Goal: Task Accomplishment & Management: Manage account settings

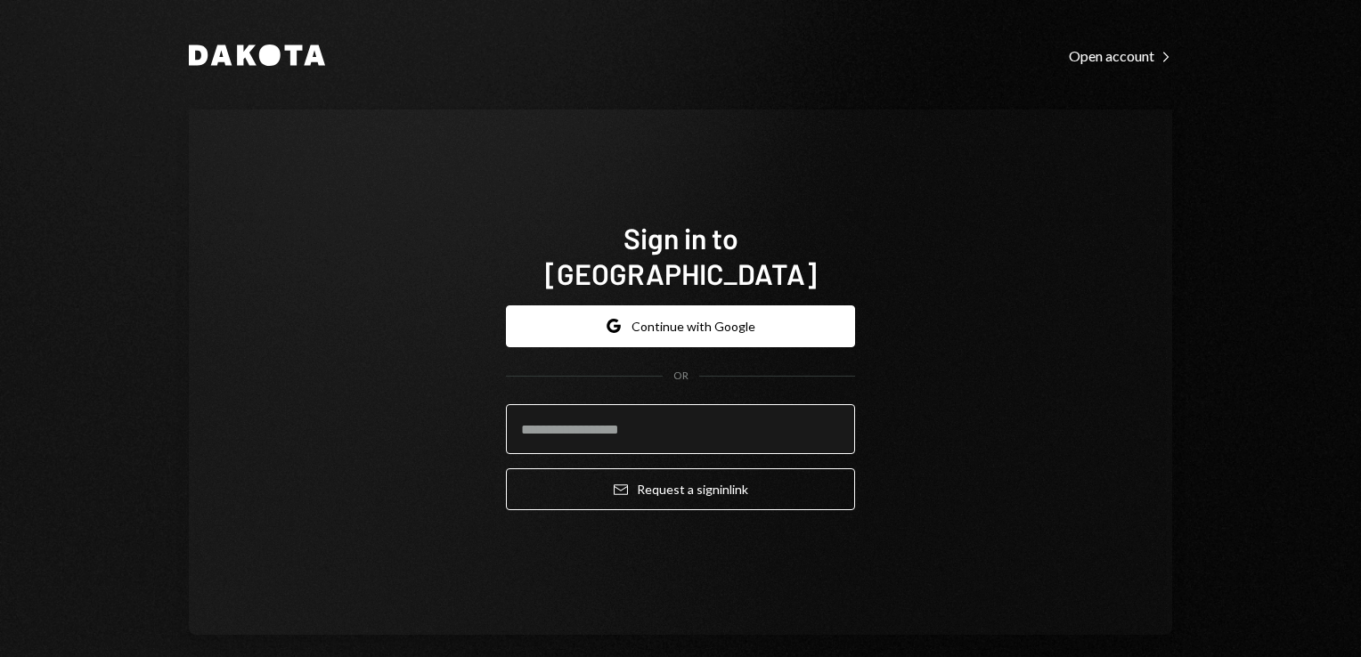
click at [585, 423] on input "email" at bounding box center [680, 429] width 349 height 50
type input "**********"
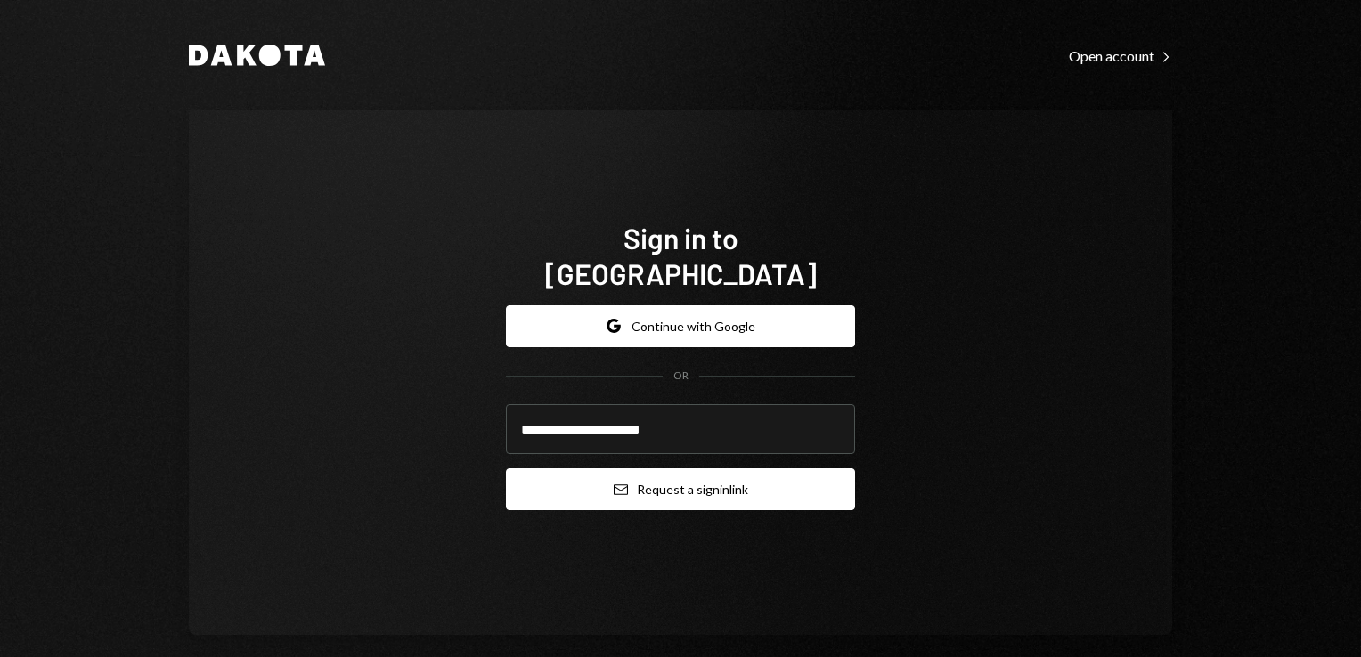
click at [684, 471] on button "Email Request a sign in link" at bounding box center [680, 490] width 349 height 42
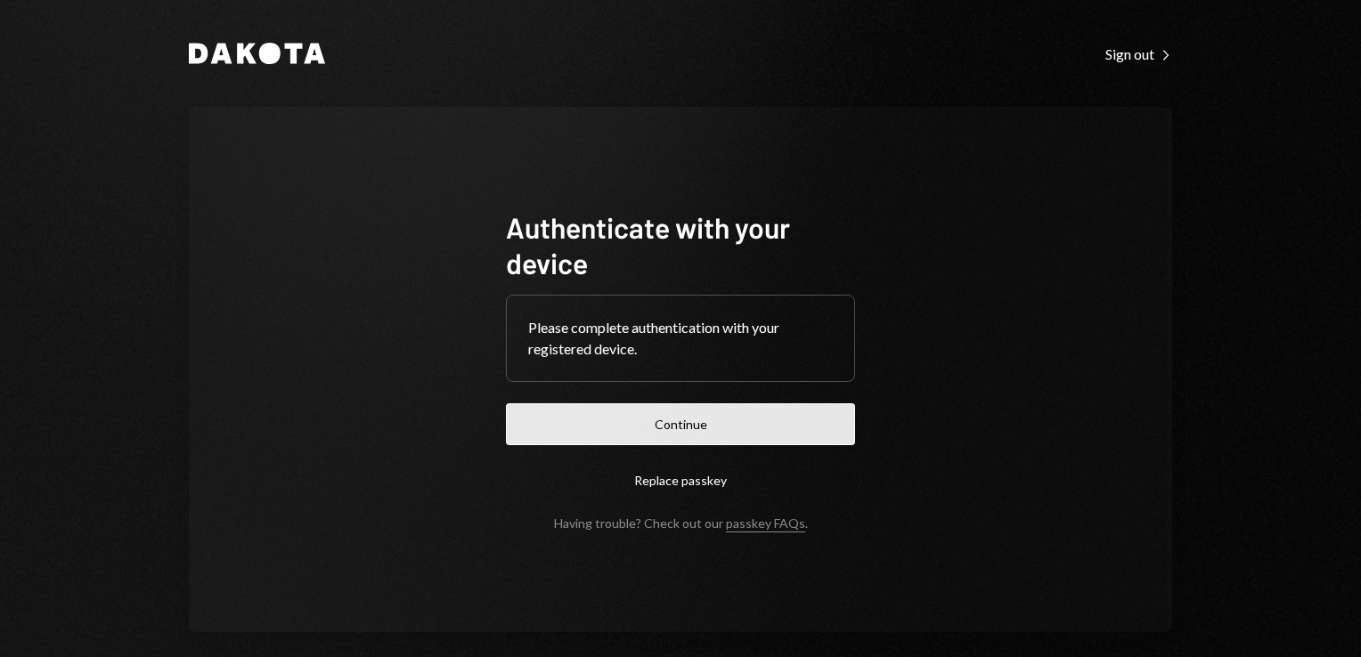
click at [627, 422] on button "Continue" at bounding box center [680, 425] width 349 height 42
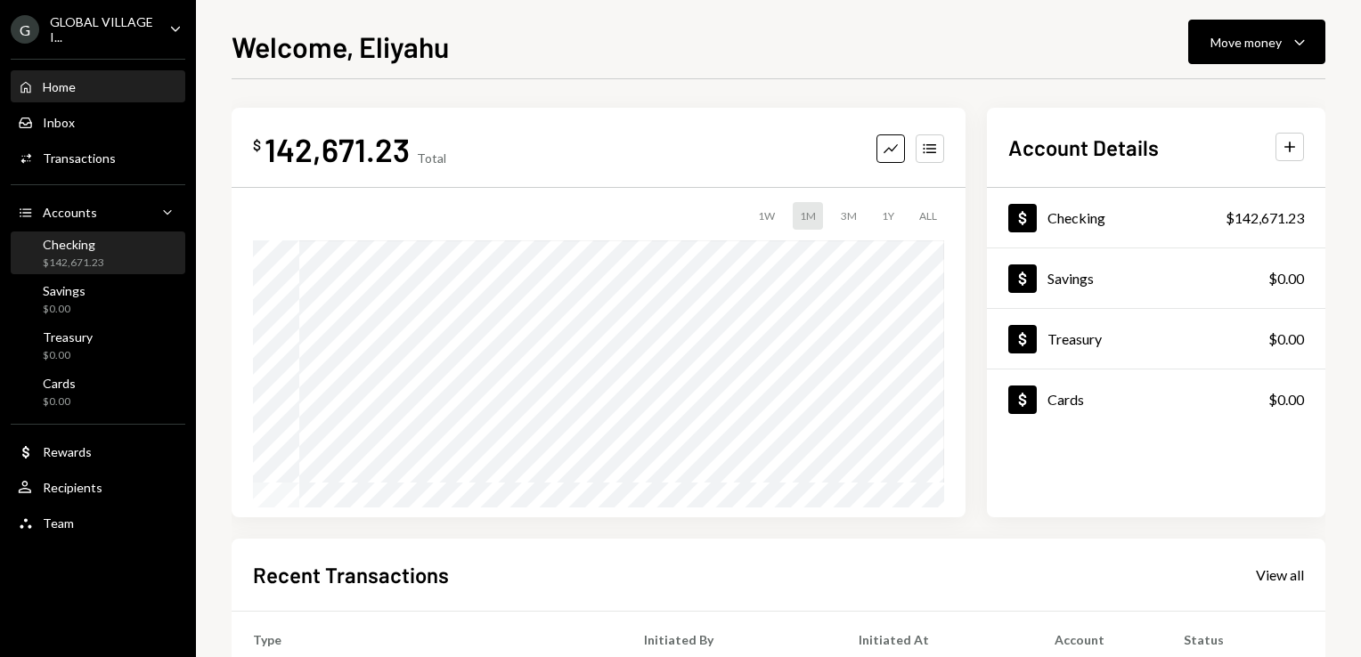
click at [75, 246] on div "Checking" at bounding box center [73, 244] width 61 height 15
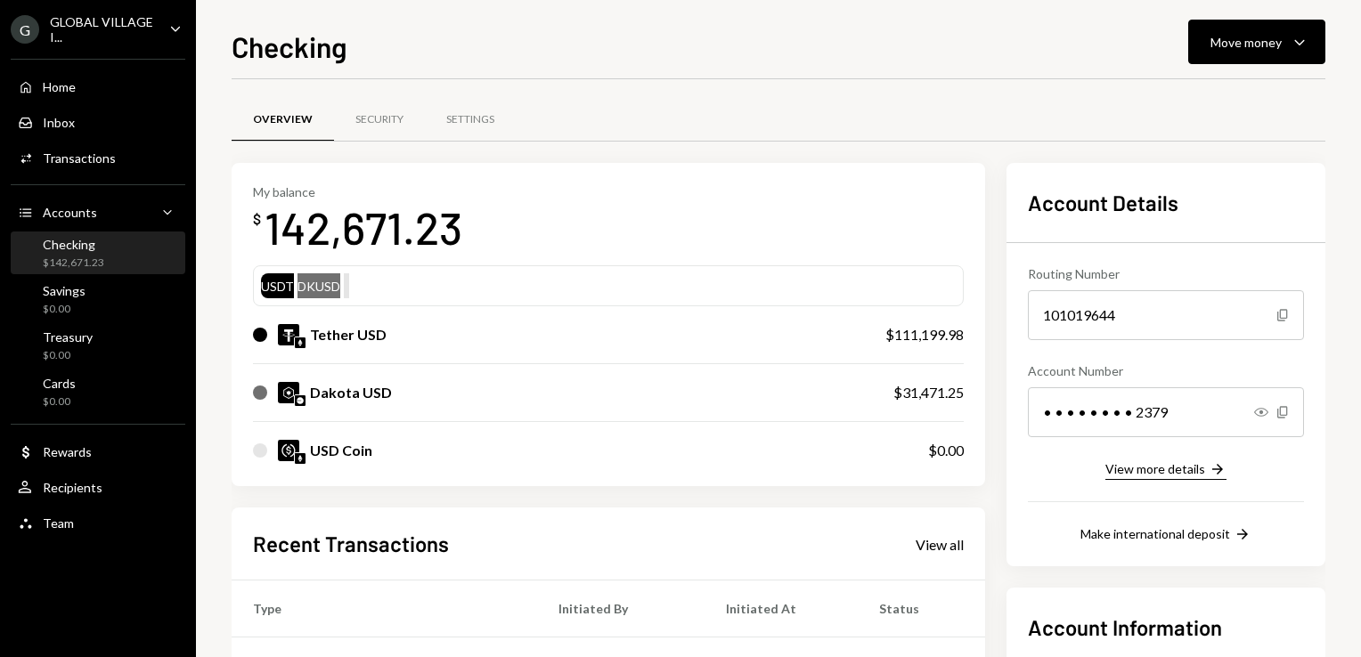
click at [1179, 476] on div "View more details" at bounding box center [1156, 468] width 100 height 15
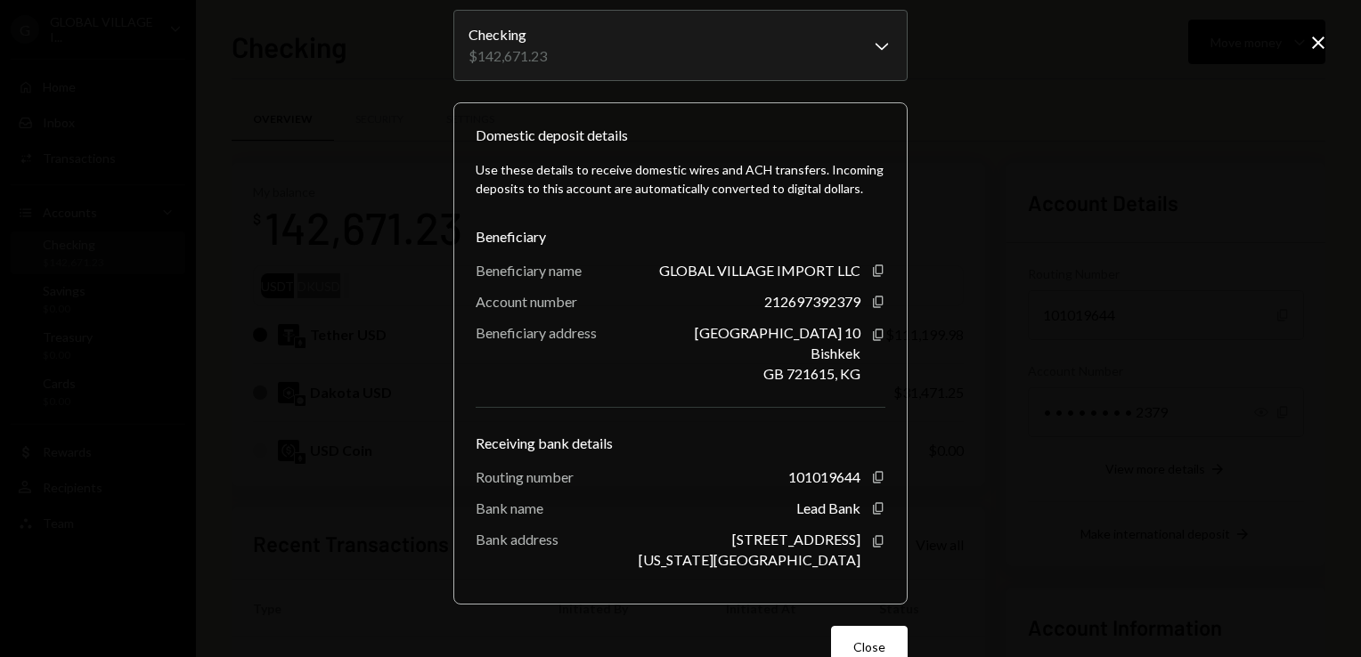
scroll to position [103, 0]
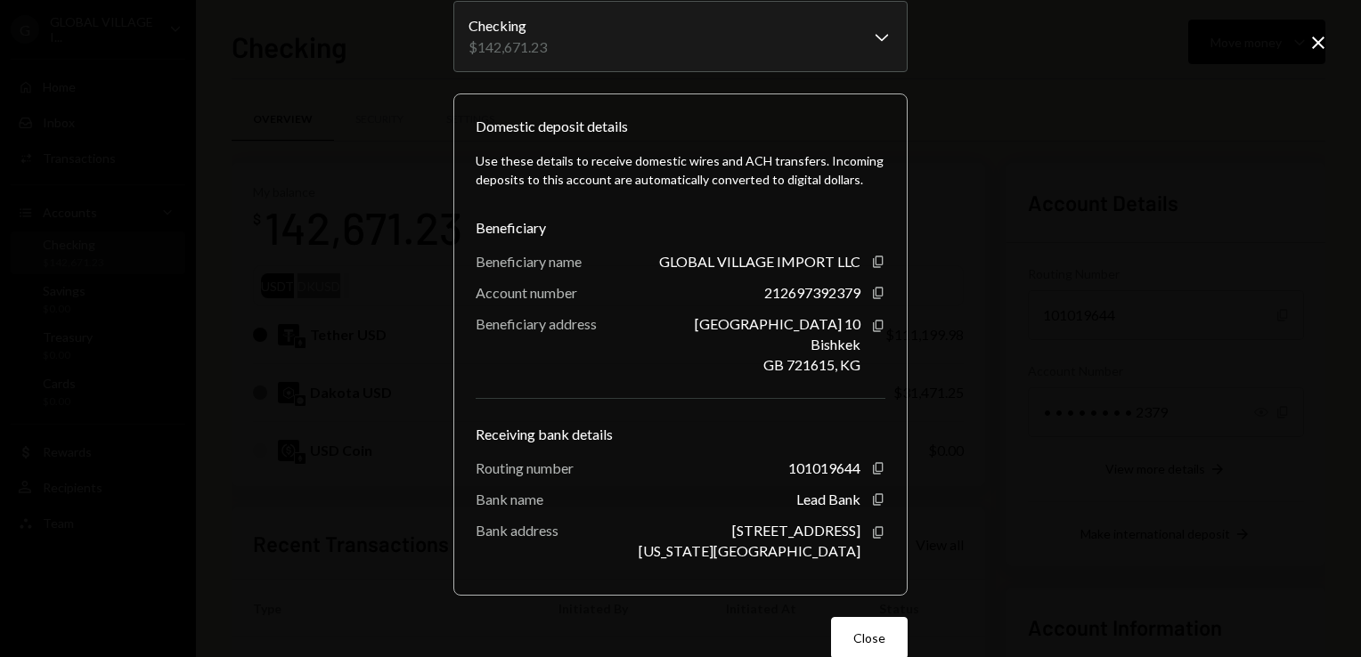
click at [1287, 572] on div "**********" at bounding box center [680, 328] width 1361 height 657
click at [1057, 561] on div "**********" at bounding box center [680, 328] width 1361 height 657
click at [1321, 44] on icon "Close" at bounding box center [1318, 42] width 21 height 21
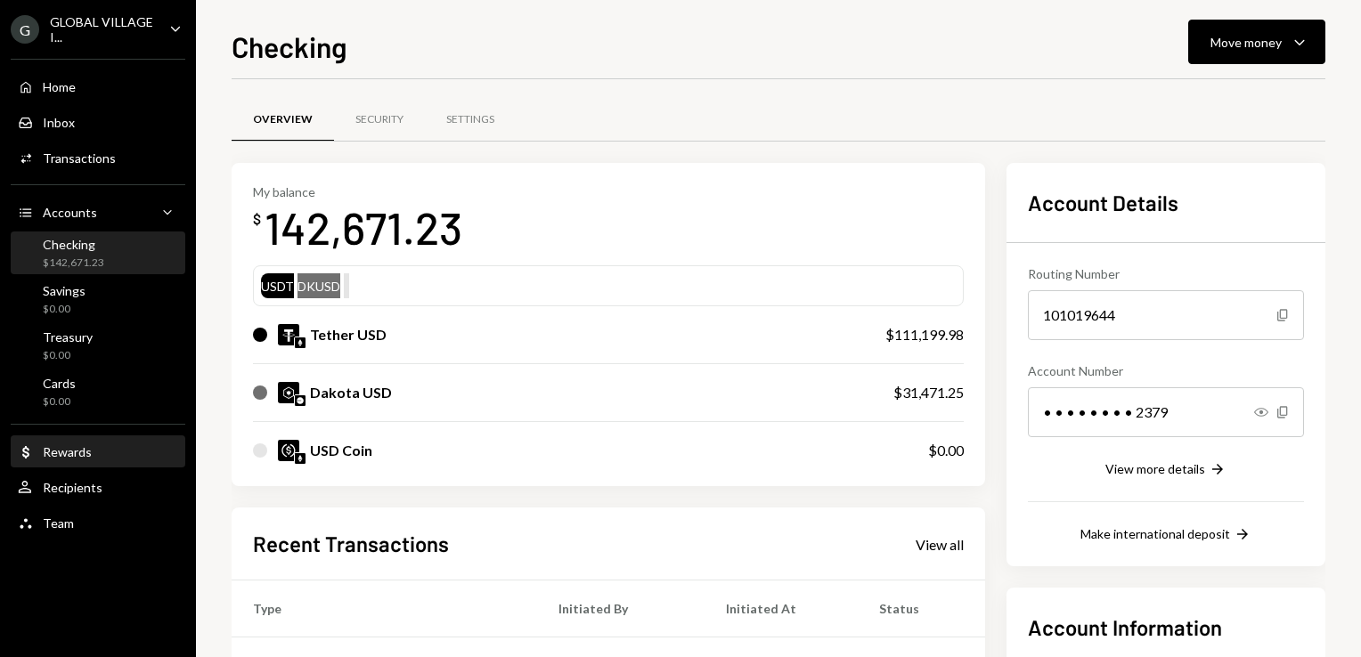
click at [107, 456] on div "Dollar Rewards" at bounding box center [98, 453] width 160 height 16
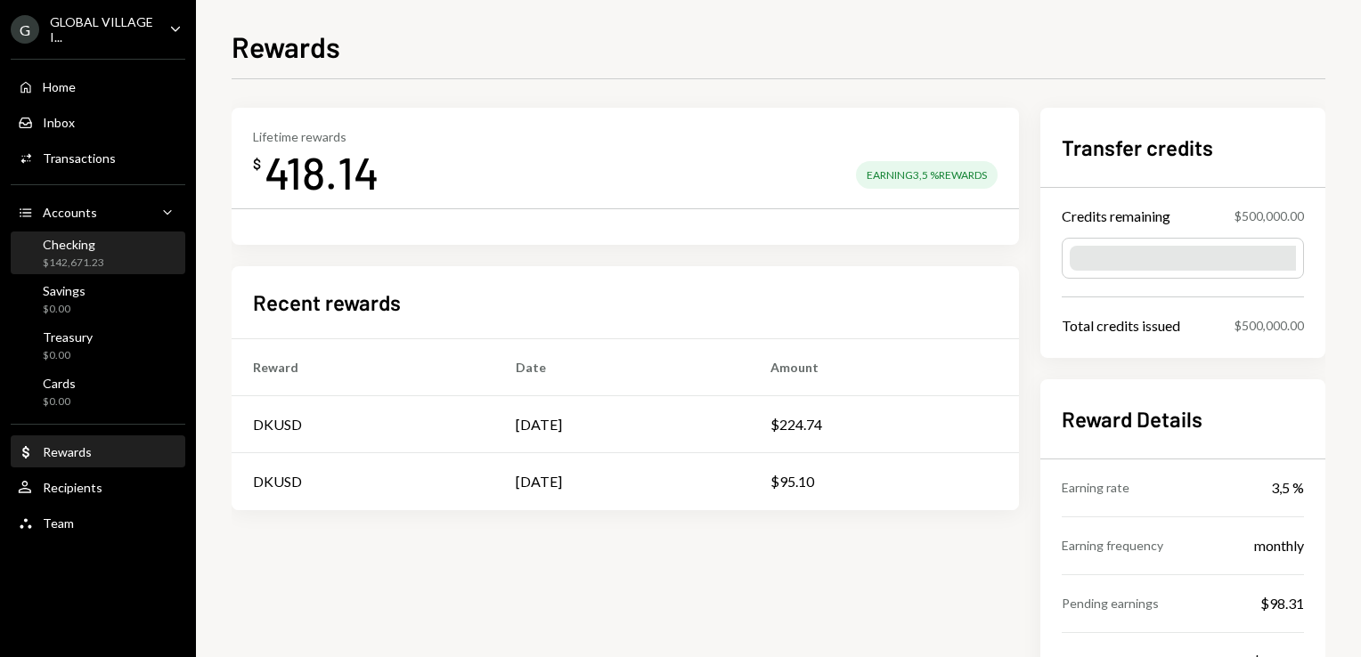
click at [66, 248] on div "Checking" at bounding box center [73, 244] width 61 height 15
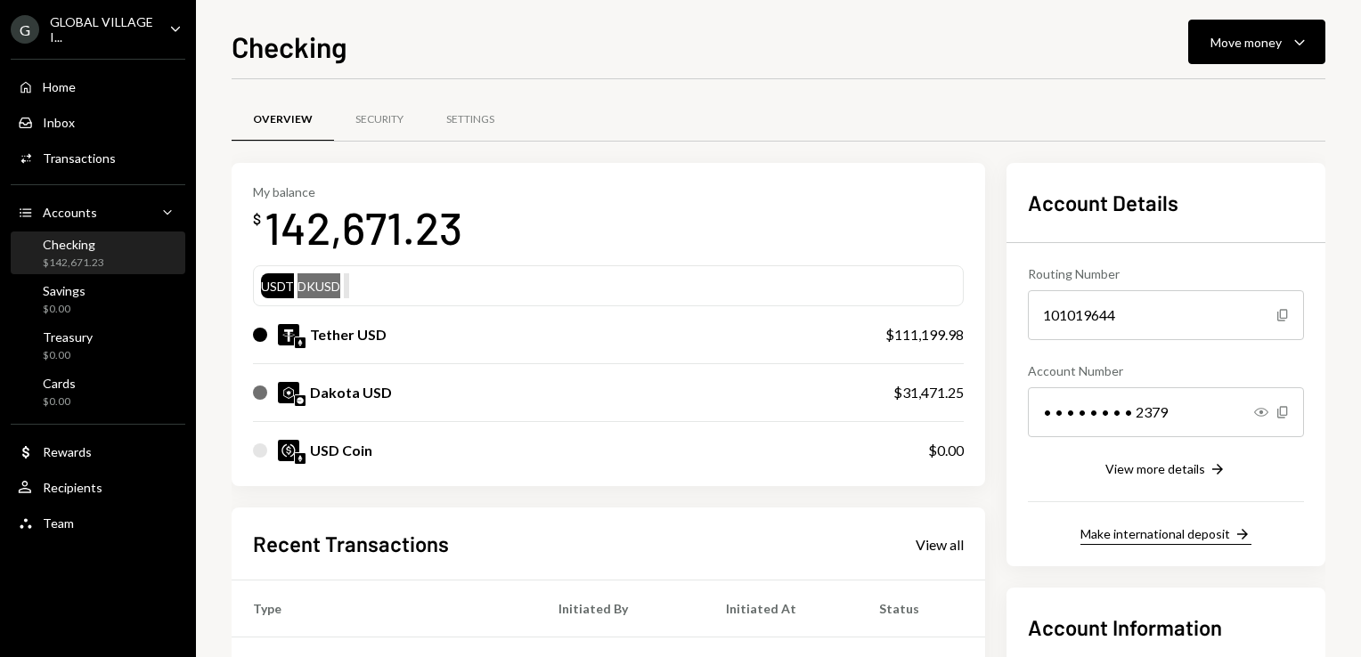
click at [1191, 535] on div "Make international deposit" at bounding box center [1156, 533] width 150 height 15
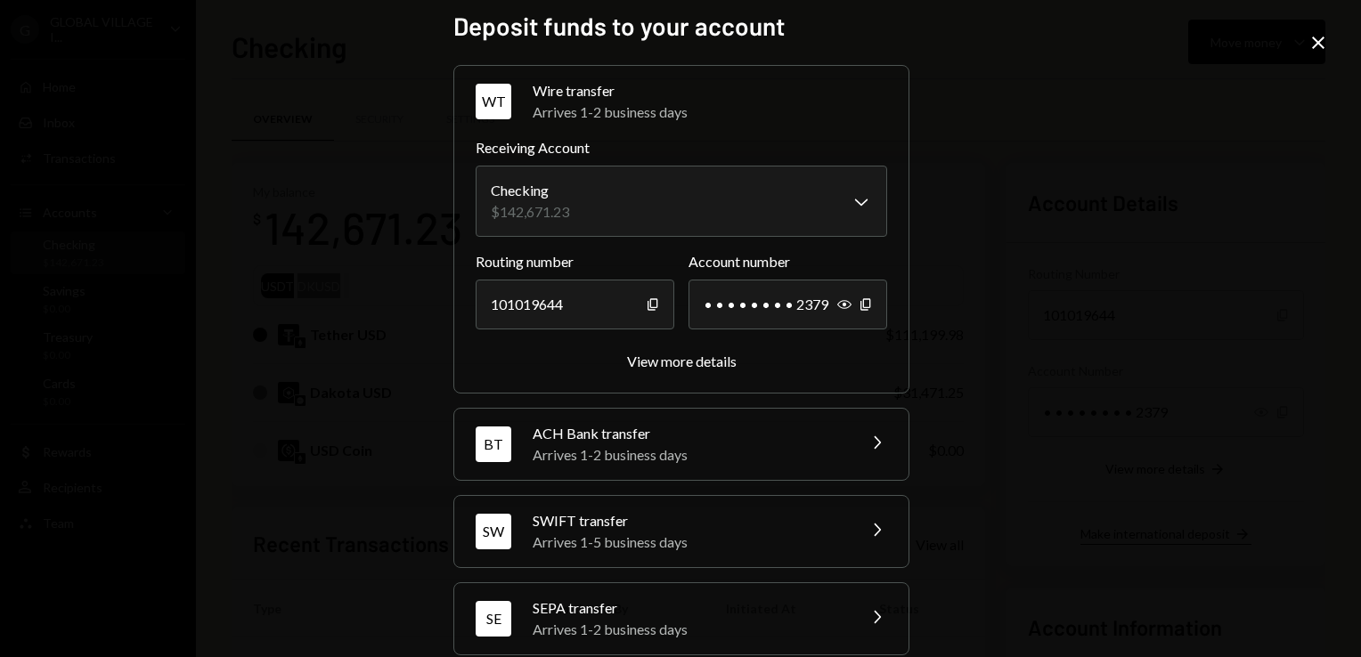
scroll to position [121, 0]
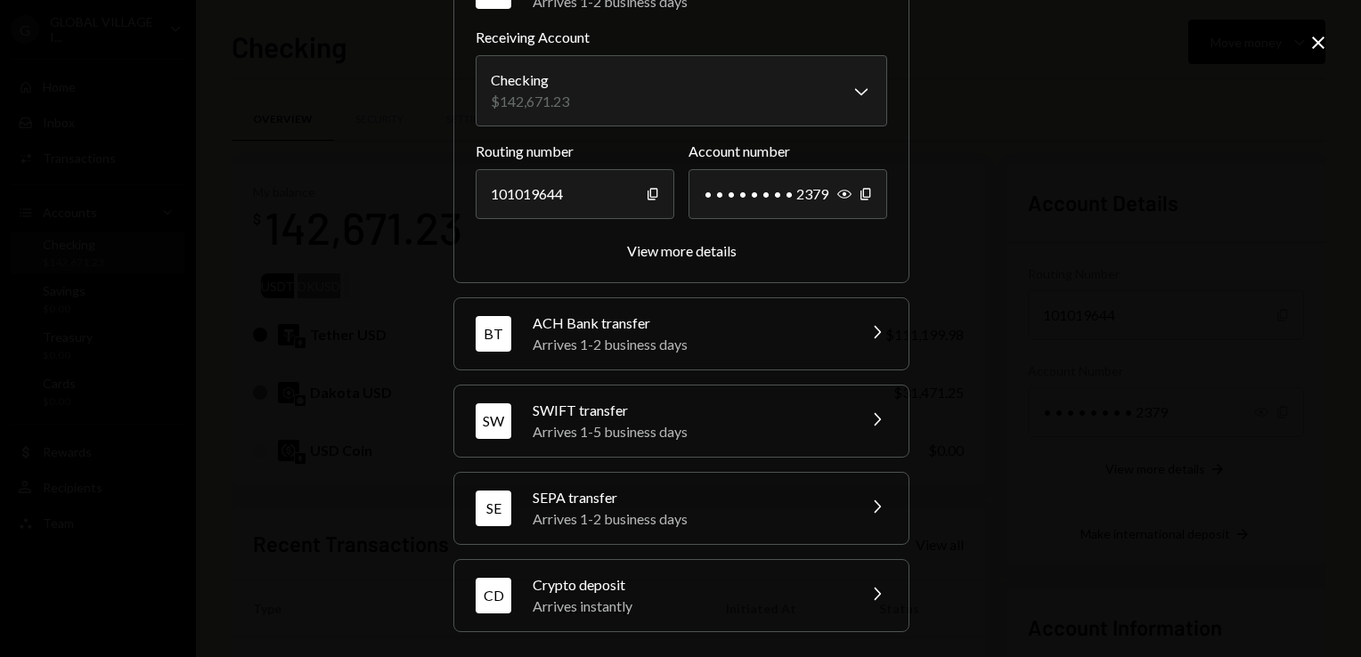
click at [873, 412] on icon "Chevron Right" at bounding box center [876, 419] width 21 height 21
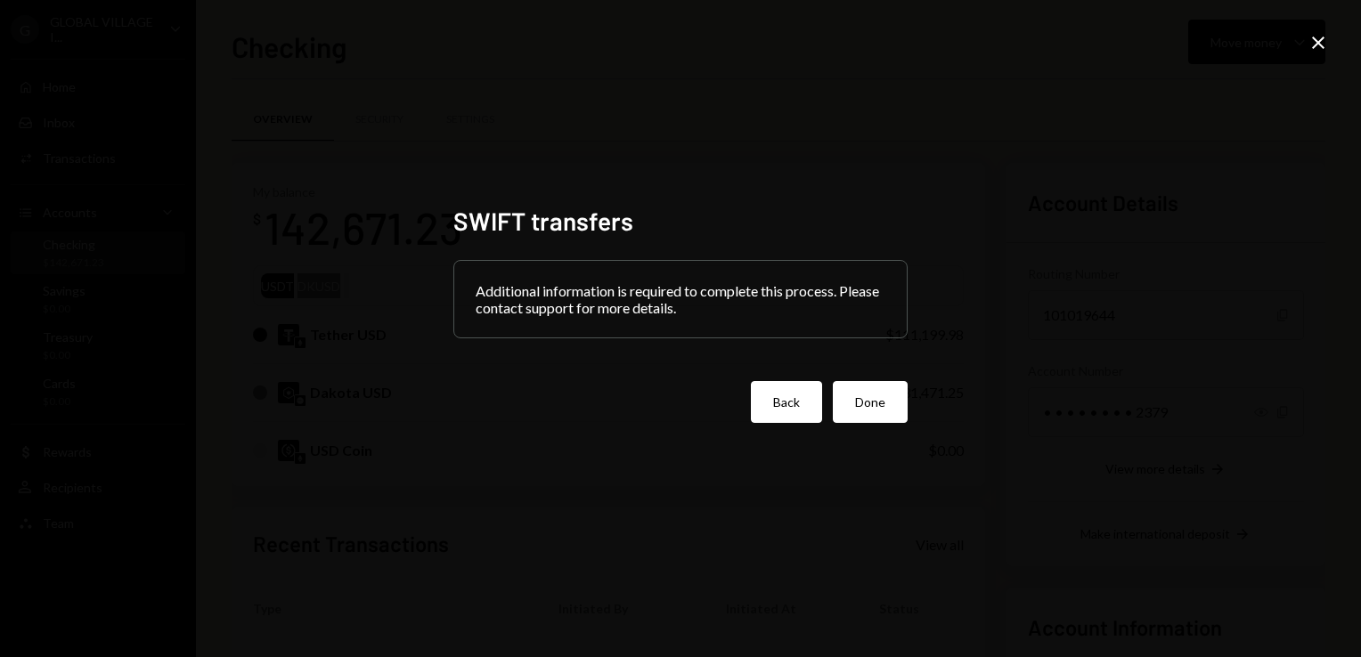
click at [791, 391] on button "Back" at bounding box center [786, 402] width 71 height 42
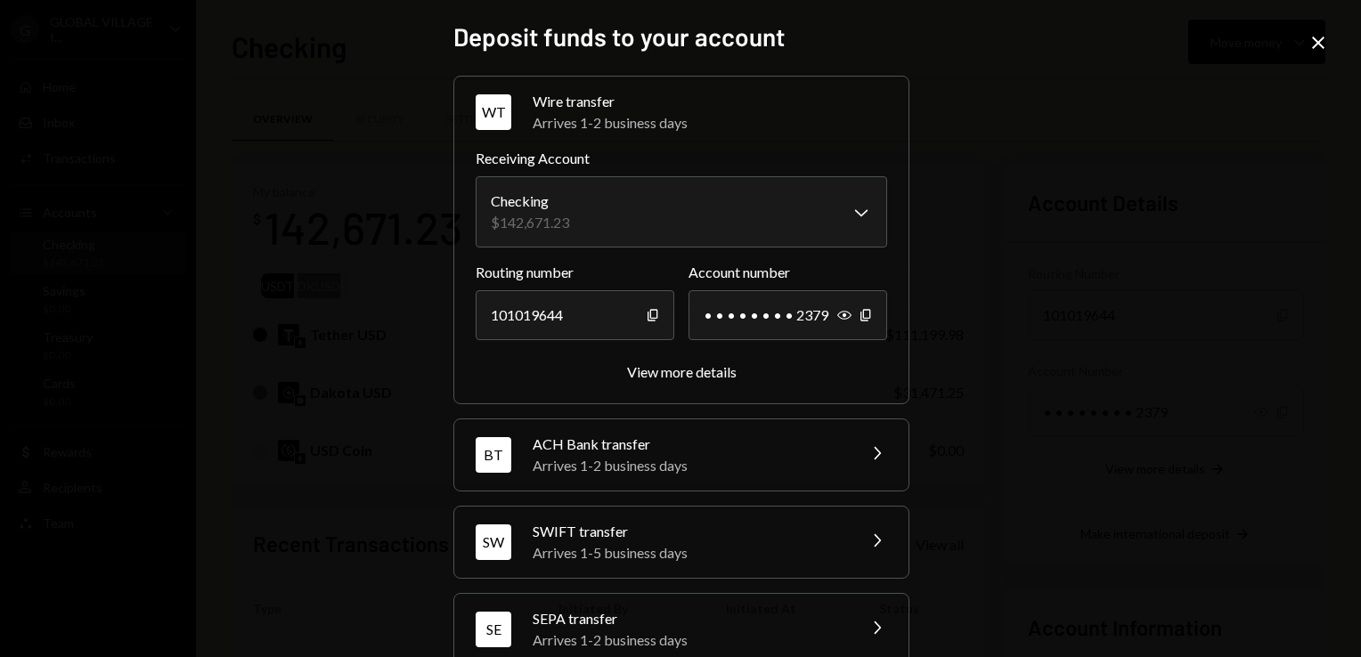
scroll to position [121, 0]
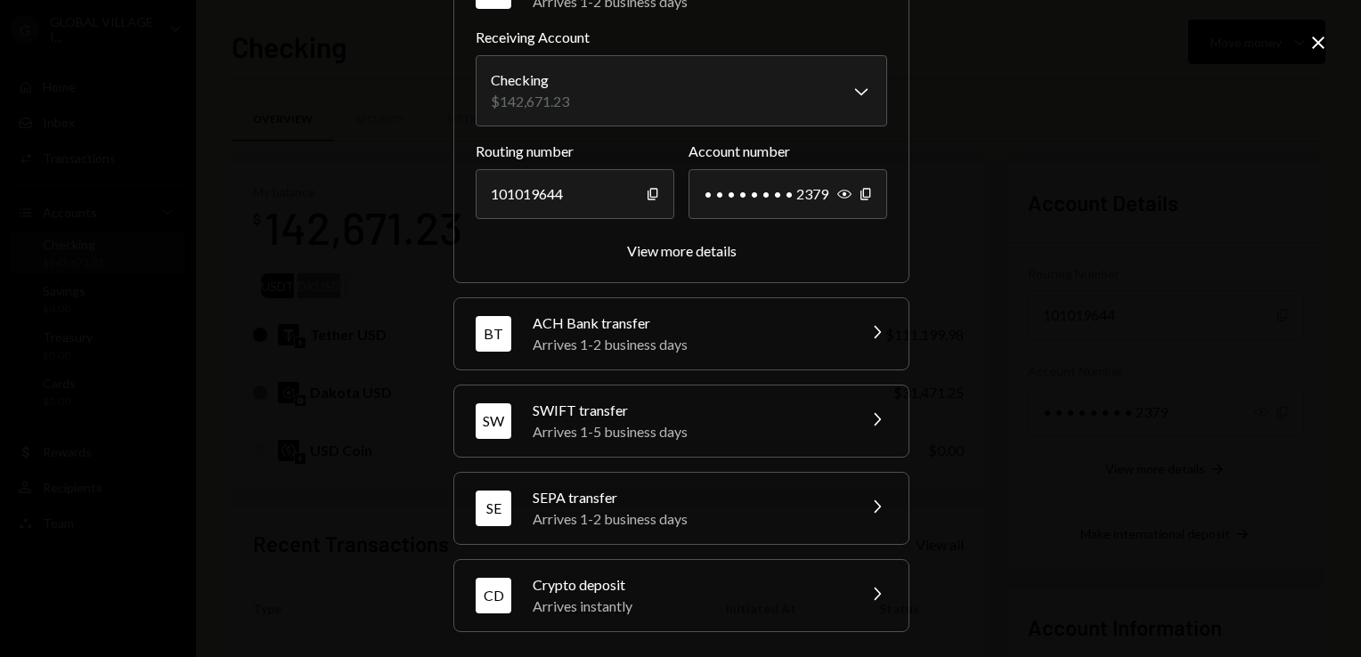
click at [866, 508] on icon "Chevron Right" at bounding box center [876, 506] width 21 height 21
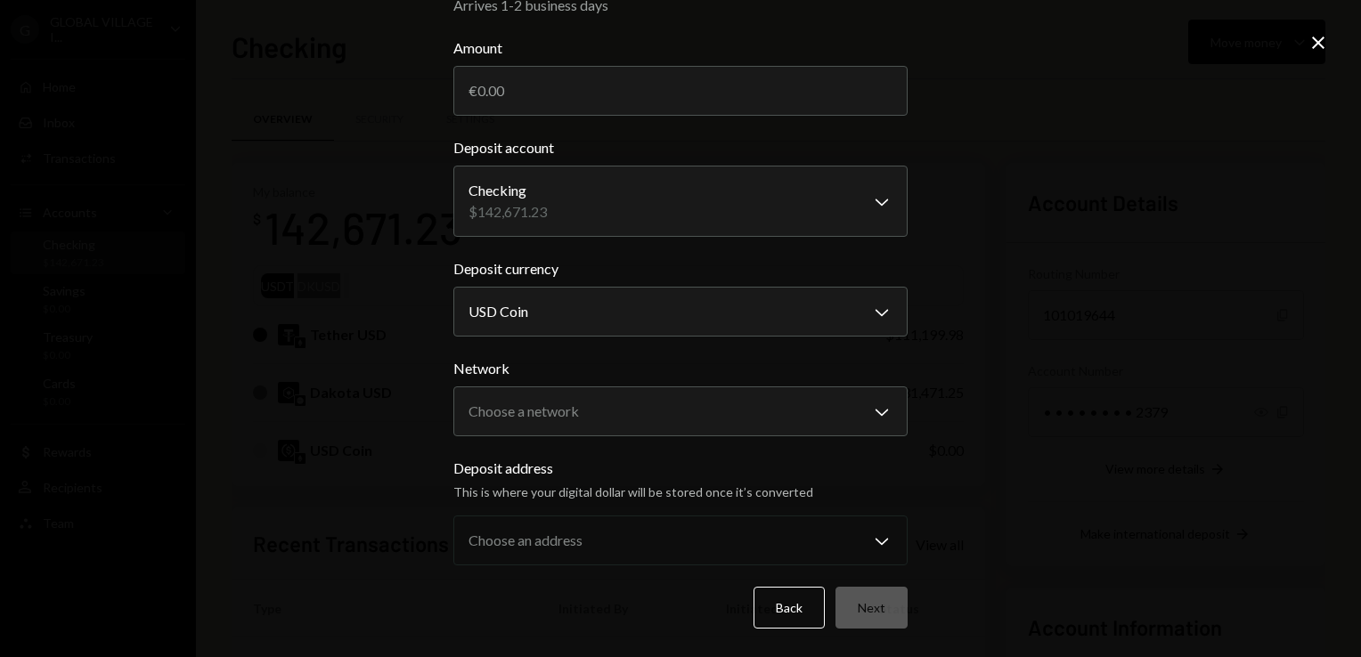
scroll to position [58, 0]
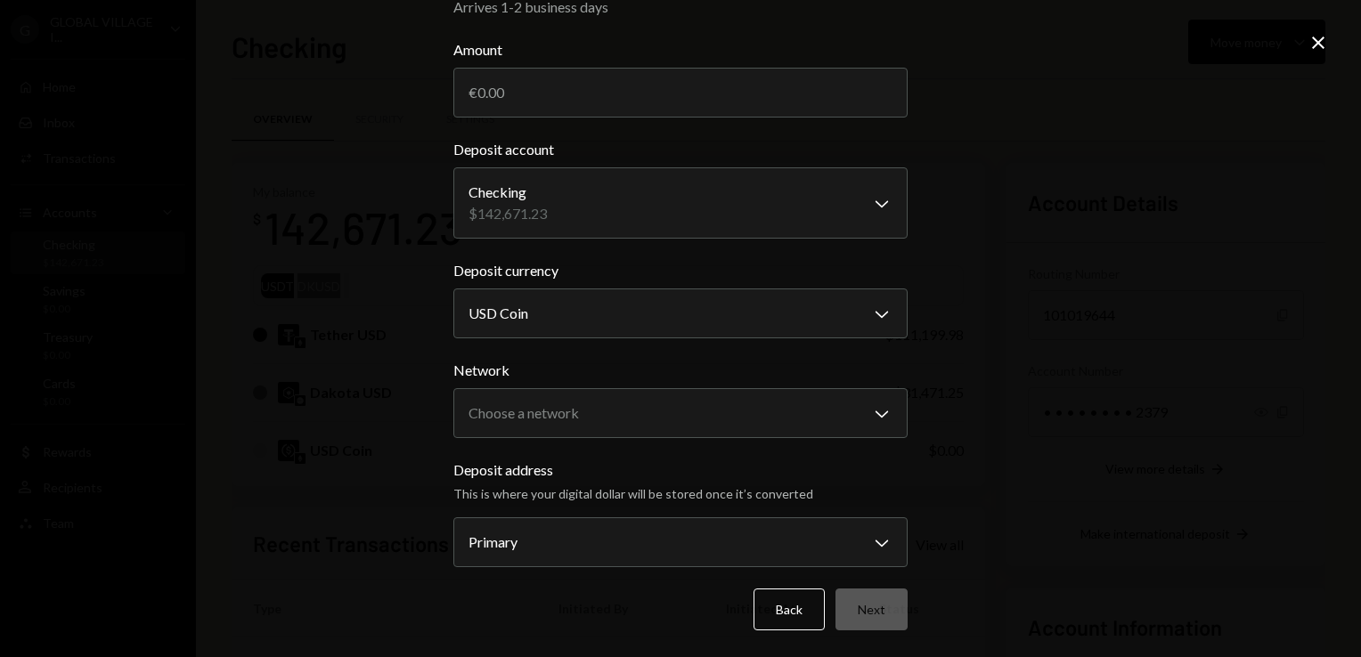
click at [866, 508] on div "Deposit address This is where your digital dollar will be stored once it’s conv…" at bounding box center [680, 514] width 454 height 108
click at [791, 614] on button "Back" at bounding box center [789, 610] width 71 height 42
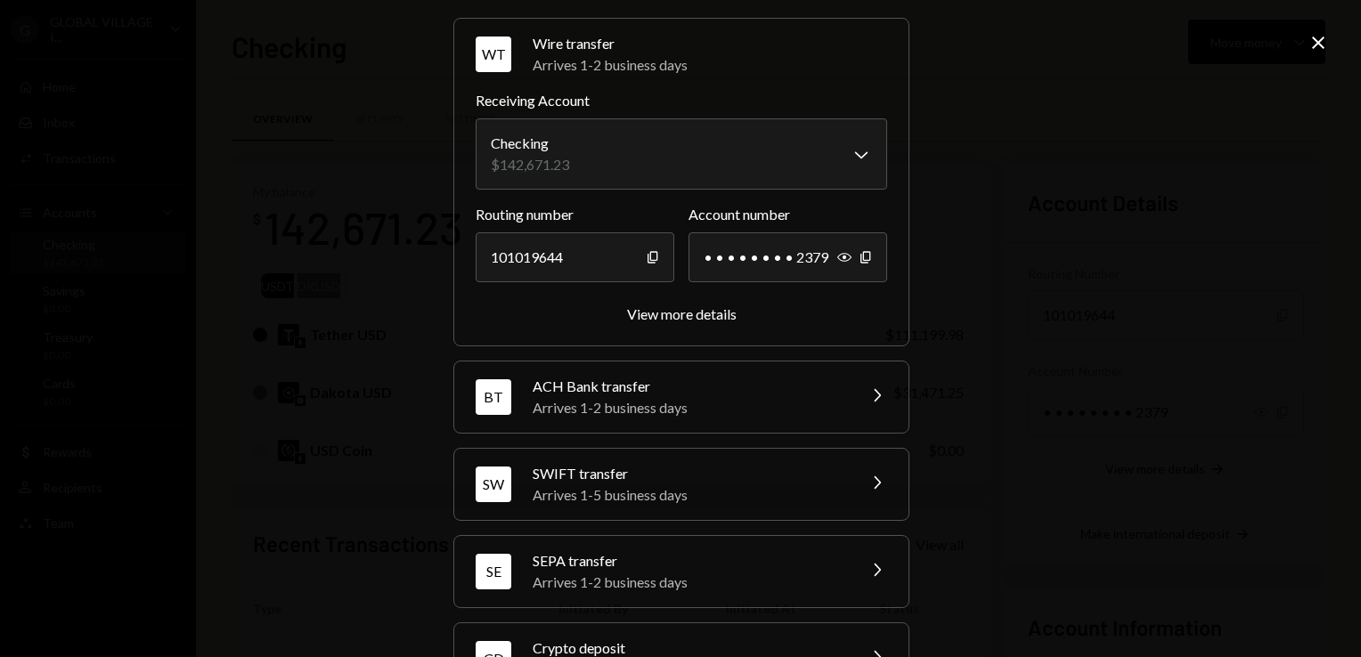
scroll to position [121, 0]
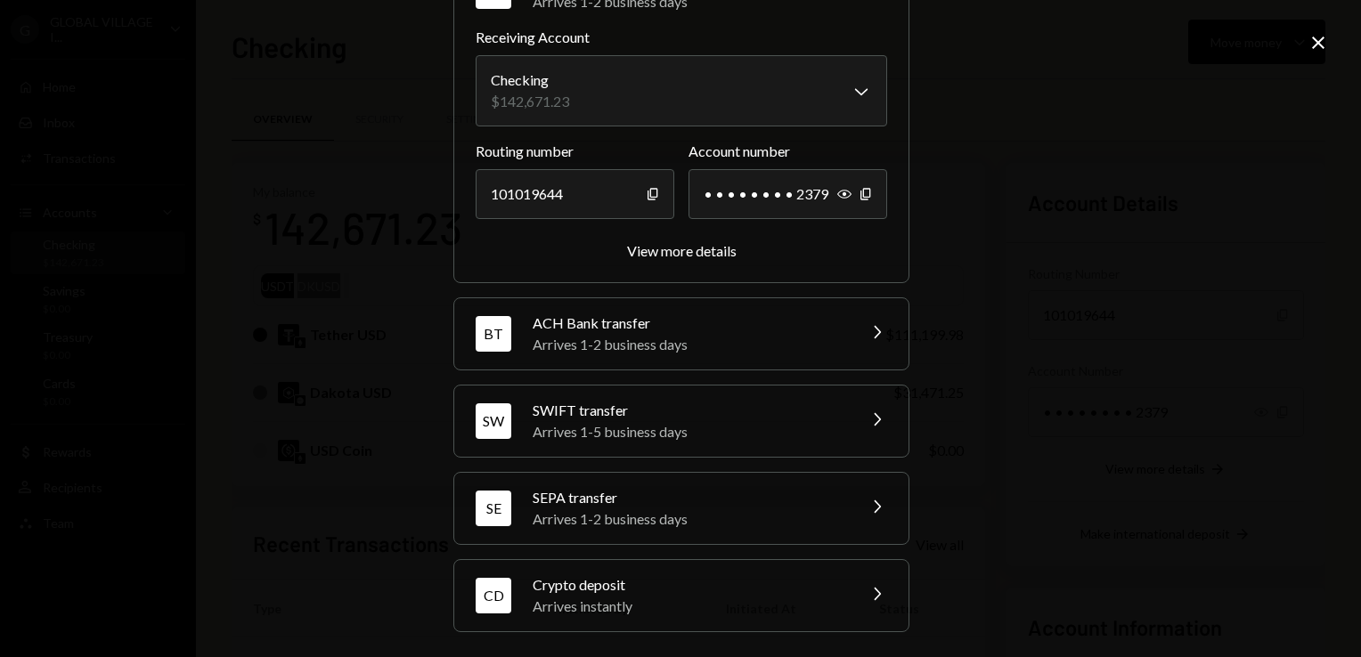
click at [1326, 39] on icon "Close" at bounding box center [1318, 42] width 21 height 21
